Goal: Find specific page/section: Find specific page/section

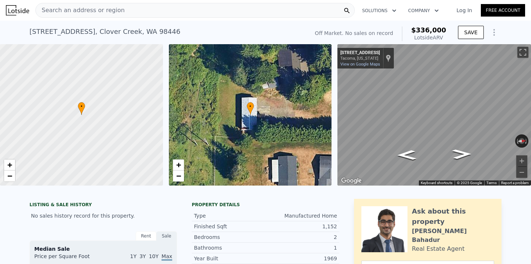
click at [114, 17] on div "Search an address or region" at bounding box center [80, 10] width 89 height 14
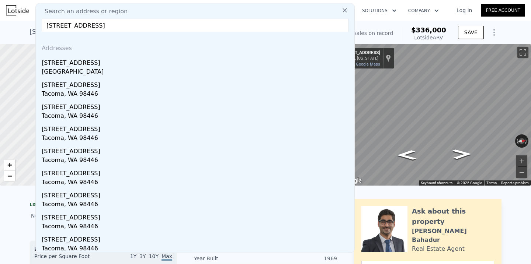
drag, startPoint x: 154, startPoint y: 25, endPoint x: 96, endPoint y: 27, distance: 57.5
click at [96, 27] on input "[STREET_ADDRESS]" at bounding box center [195, 25] width 307 height 13
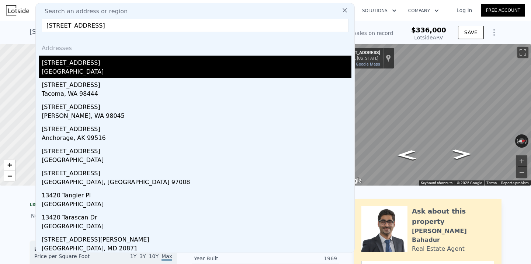
type input "[STREET_ADDRESS]"
click at [99, 65] on div "[STREET_ADDRESS]" at bounding box center [197, 62] width 310 height 12
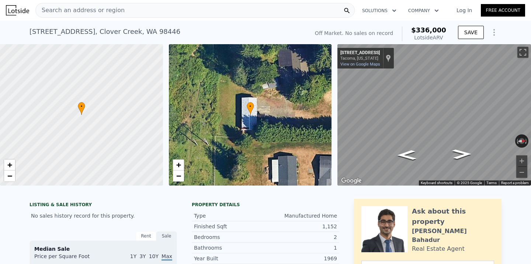
click at [117, 10] on div "Search an address or region" at bounding box center [194, 10] width 319 height 15
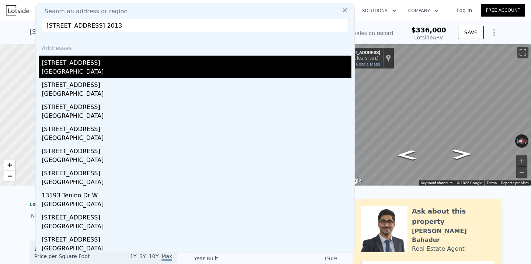
type input "[STREET_ADDRESS]-2013"
click at [97, 63] on div "[STREET_ADDRESS]" at bounding box center [197, 62] width 310 height 12
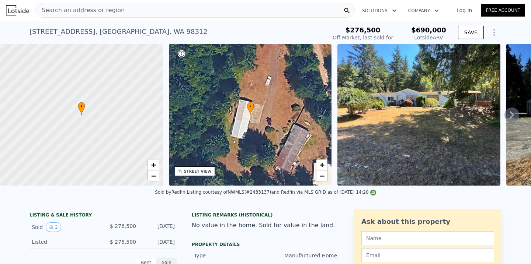
click at [153, 6] on div "Search an address or region" at bounding box center [194, 10] width 319 height 15
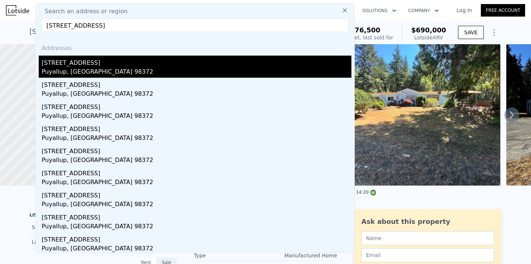
type input "[STREET_ADDRESS]"
click at [109, 63] on div "[STREET_ADDRESS]" at bounding box center [197, 62] width 310 height 12
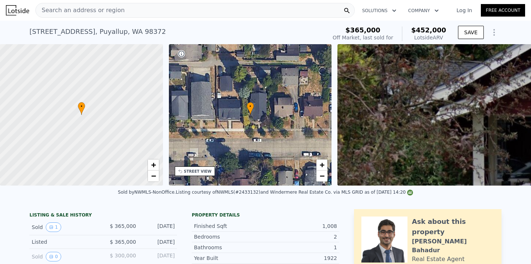
click at [125, 11] on div "Search an address or region" at bounding box center [194, 10] width 319 height 15
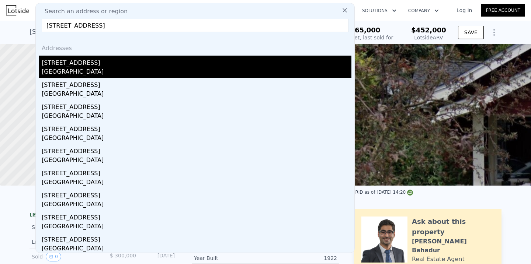
type input "[STREET_ADDRESS]"
click at [105, 66] on div "[STREET_ADDRESS]" at bounding box center [197, 62] width 310 height 12
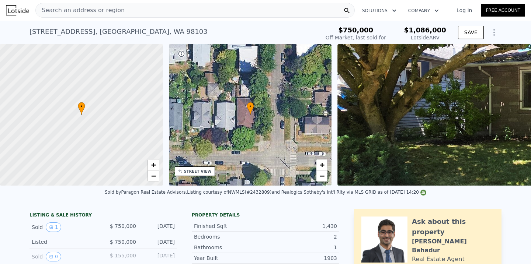
click at [143, 14] on div "Search an address or region" at bounding box center [194, 10] width 319 height 15
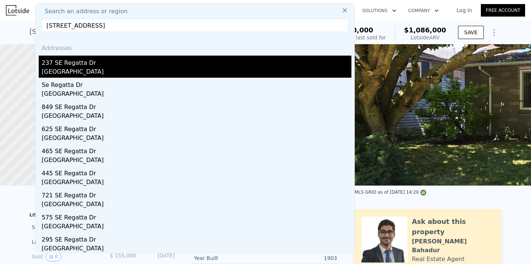
type input "[STREET_ADDRESS]"
click at [112, 65] on div "237 SE Regatta Dr" at bounding box center [197, 62] width 310 height 12
